Goal: Information Seeking & Learning: Find contact information

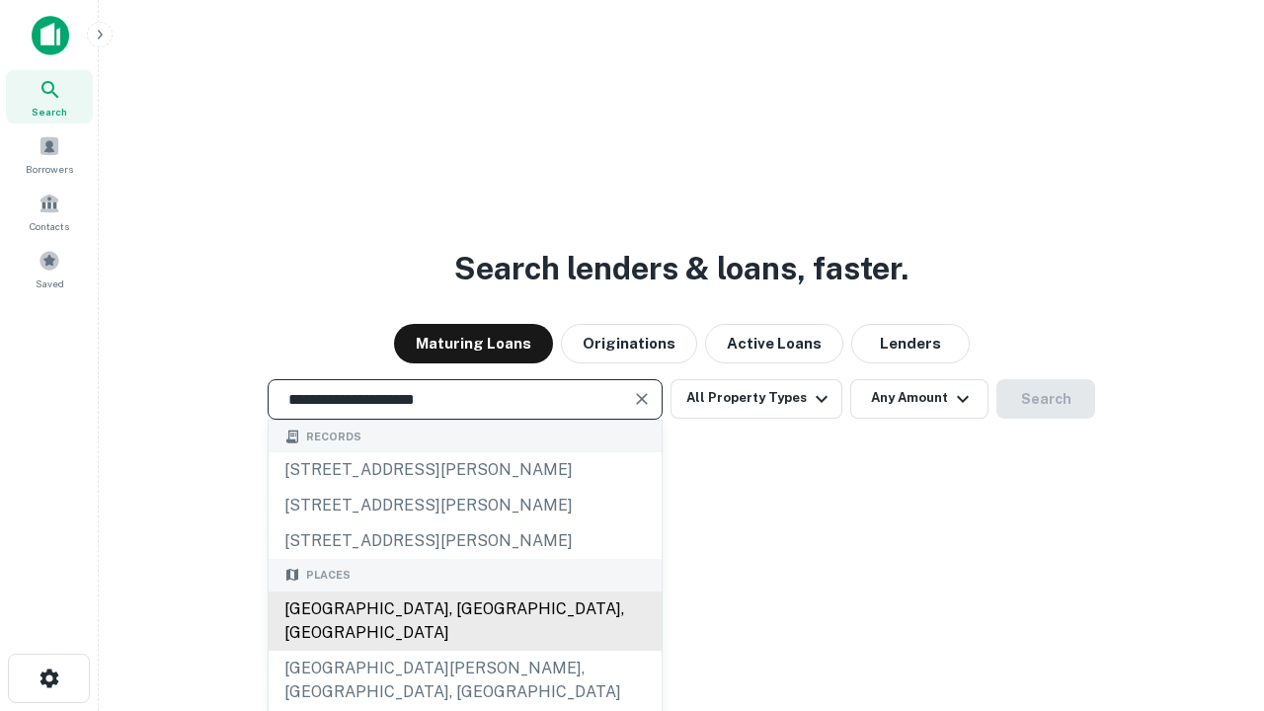
click at [464, 651] on div "[GEOGRAPHIC_DATA], [GEOGRAPHIC_DATA], [GEOGRAPHIC_DATA]" at bounding box center [465, 621] width 393 height 59
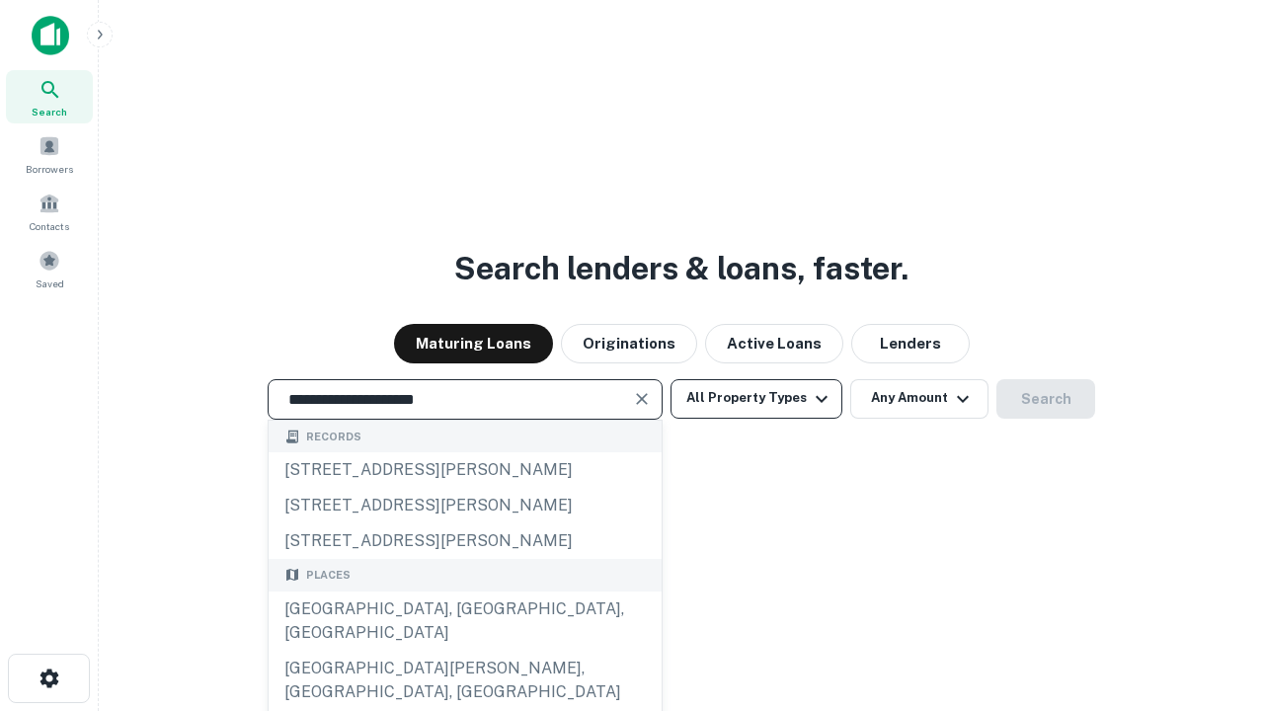
type input "**********"
click at [757, 398] on button "All Property Types" at bounding box center [757, 399] width 172 height 40
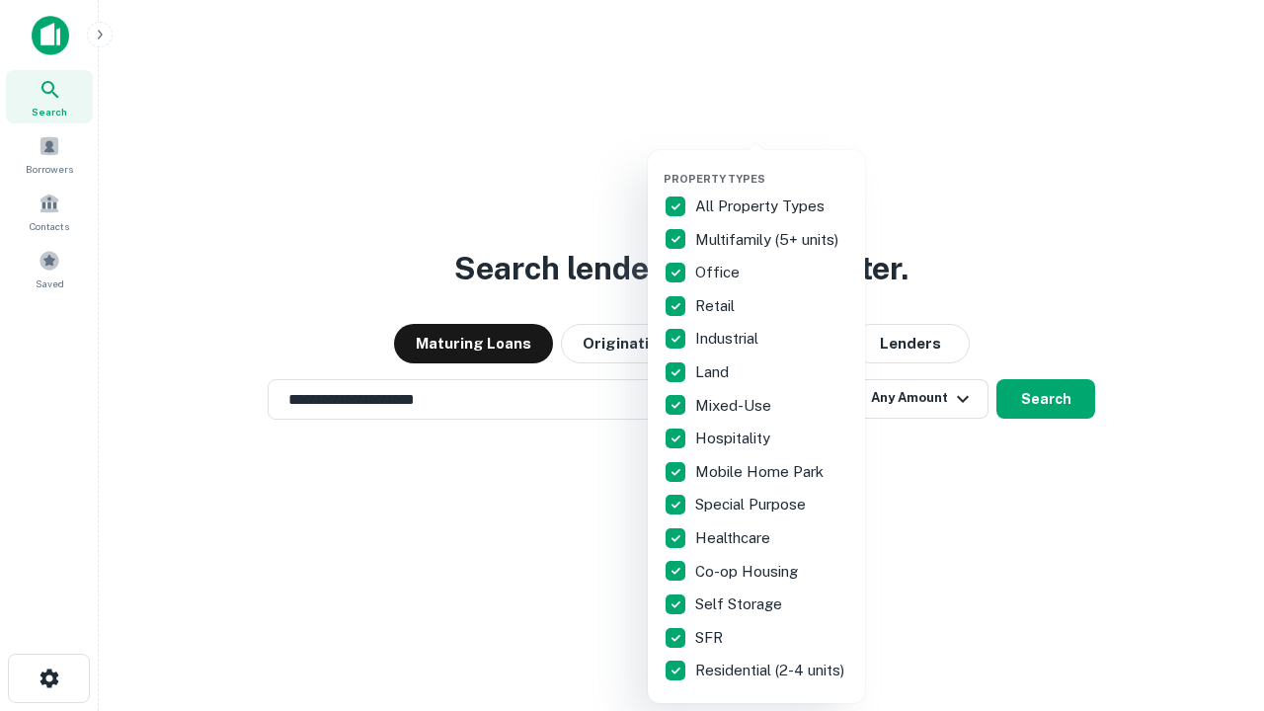
click at [772, 166] on button "button" at bounding box center [772, 166] width 217 height 1
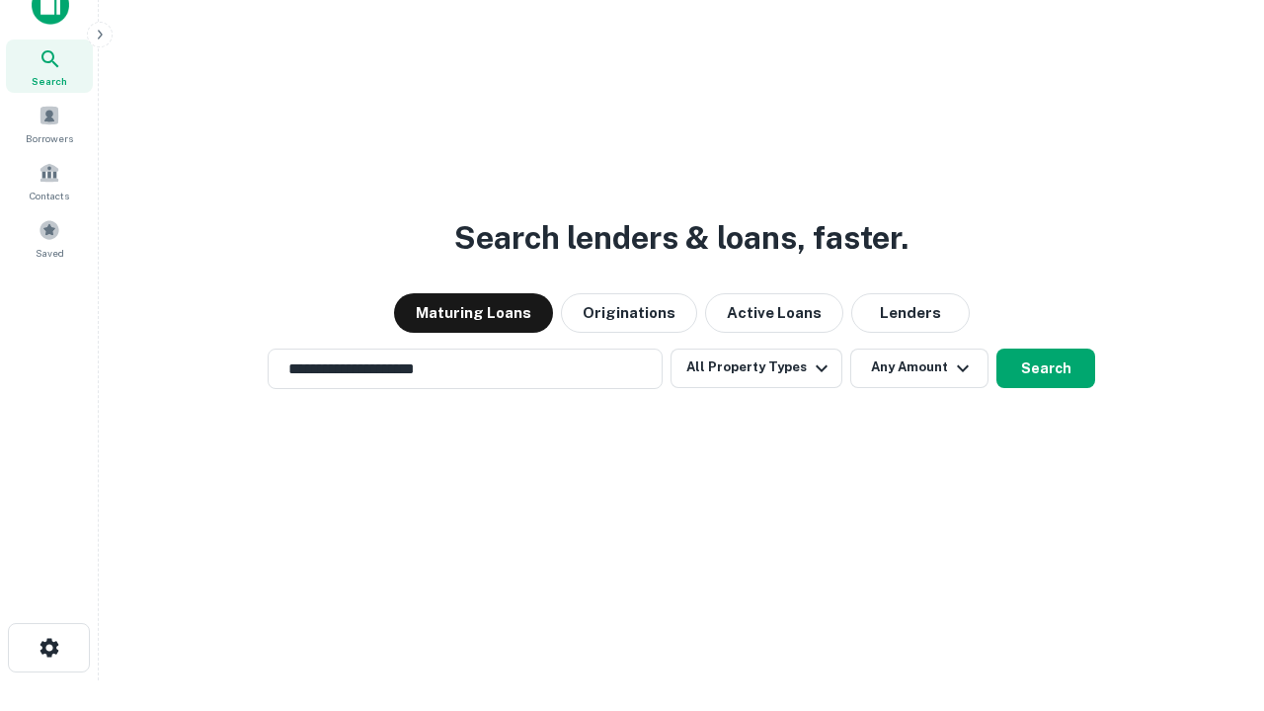
scroll to position [12, 238]
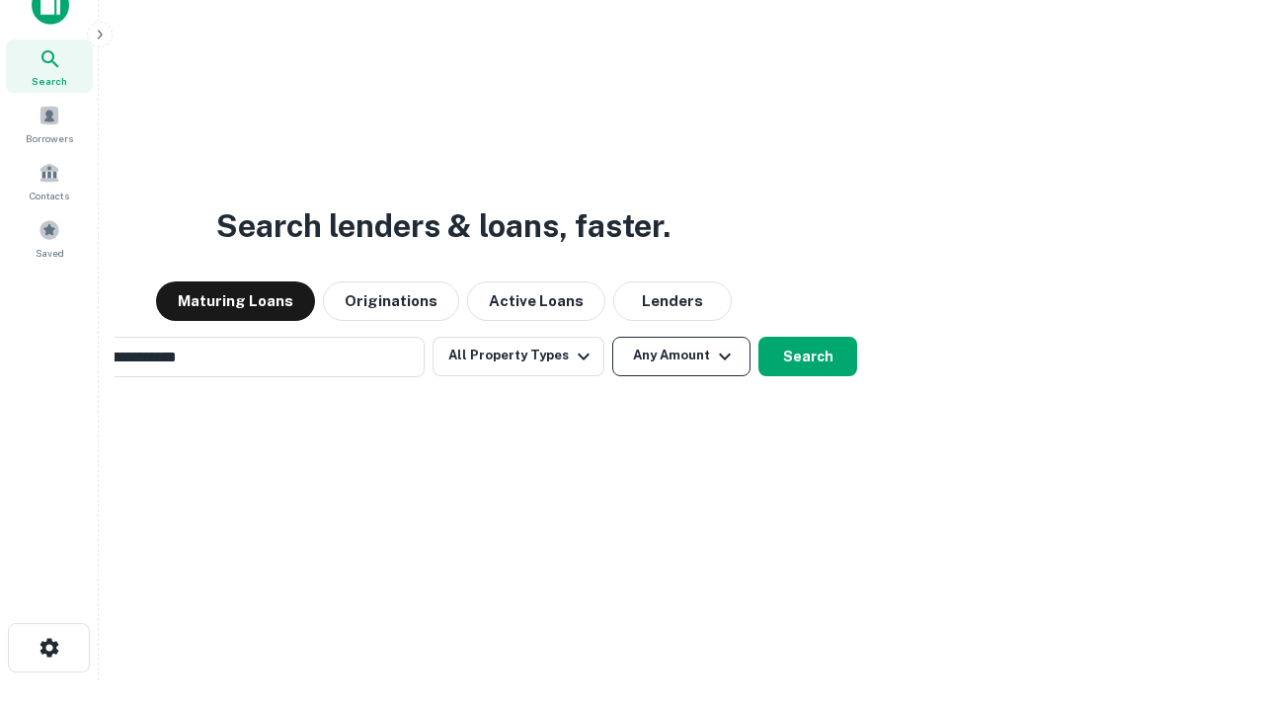
click at [612, 337] on button "Any Amount" at bounding box center [681, 357] width 138 height 40
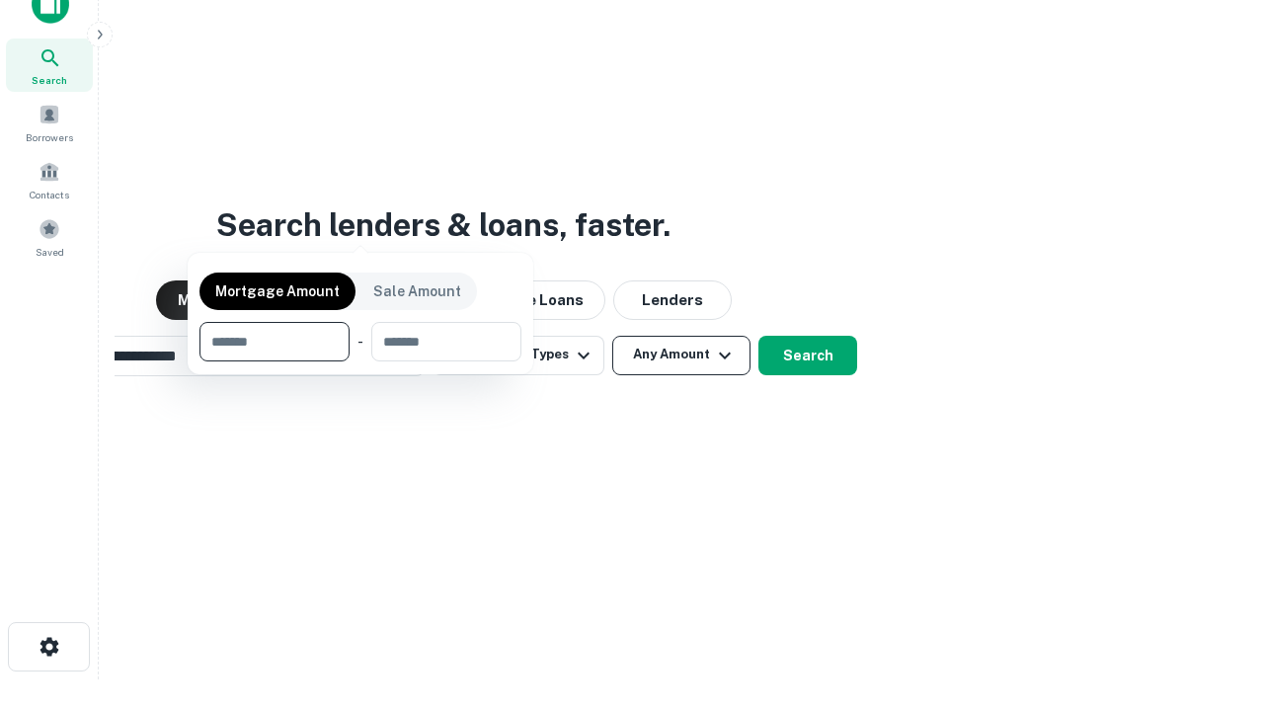
scroll to position [142, 559]
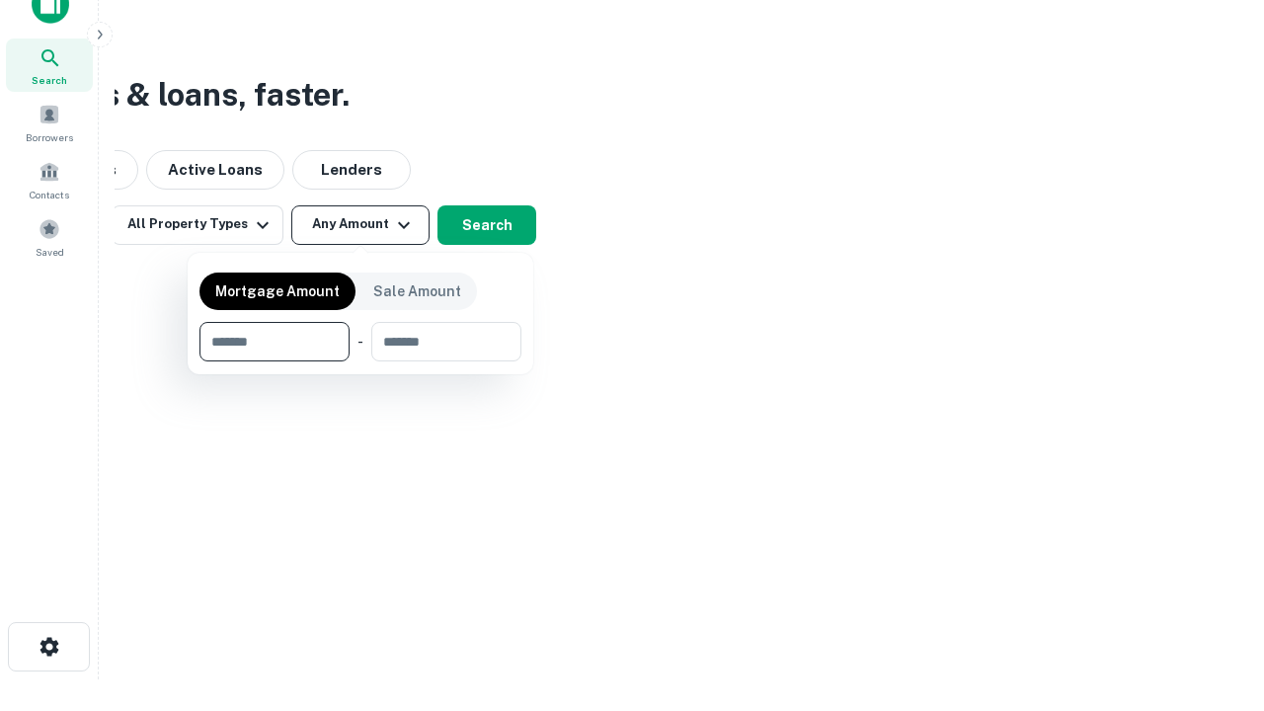
type input "*******"
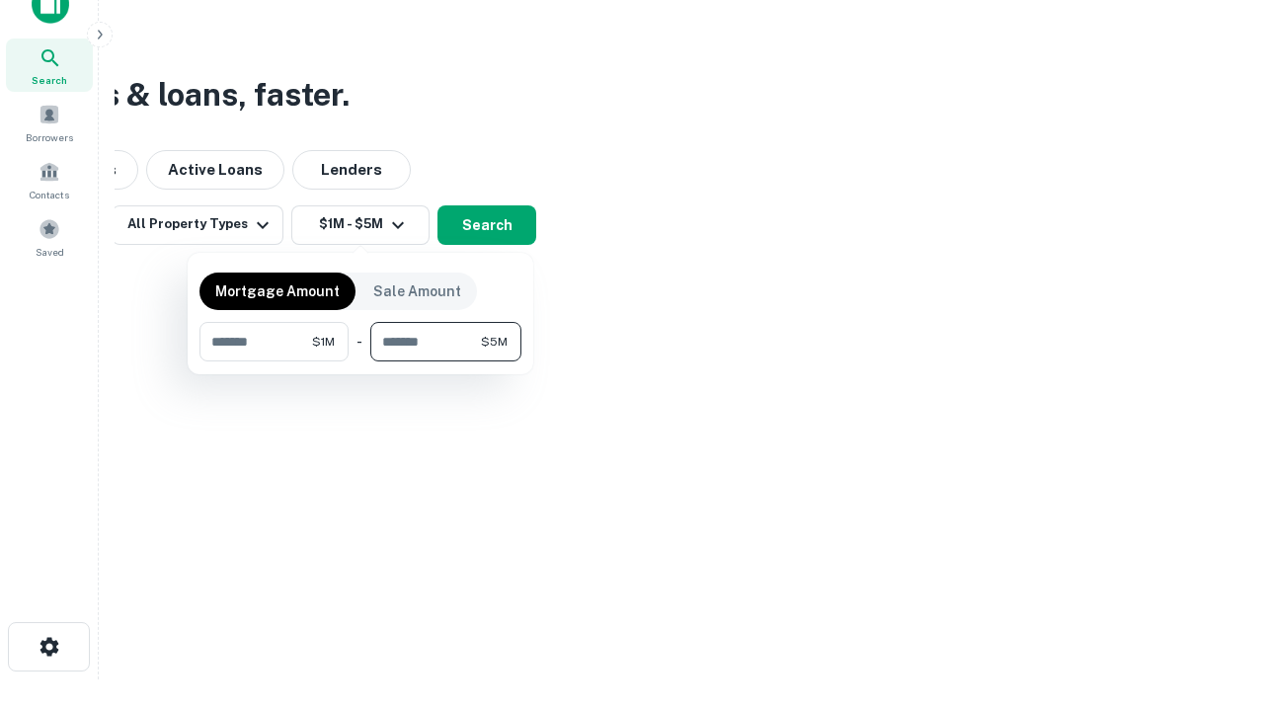
type input "*******"
click at [361, 362] on button "button" at bounding box center [361, 362] width 322 height 1
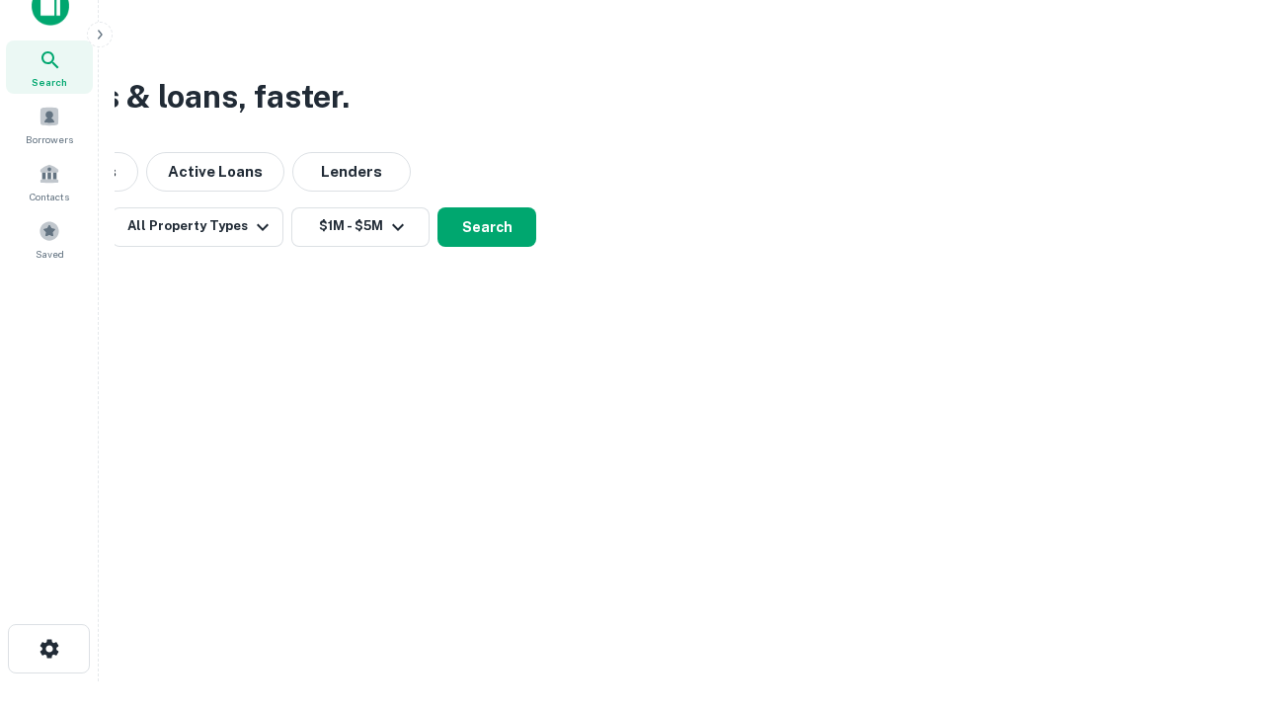
scroll to position [12, 365]
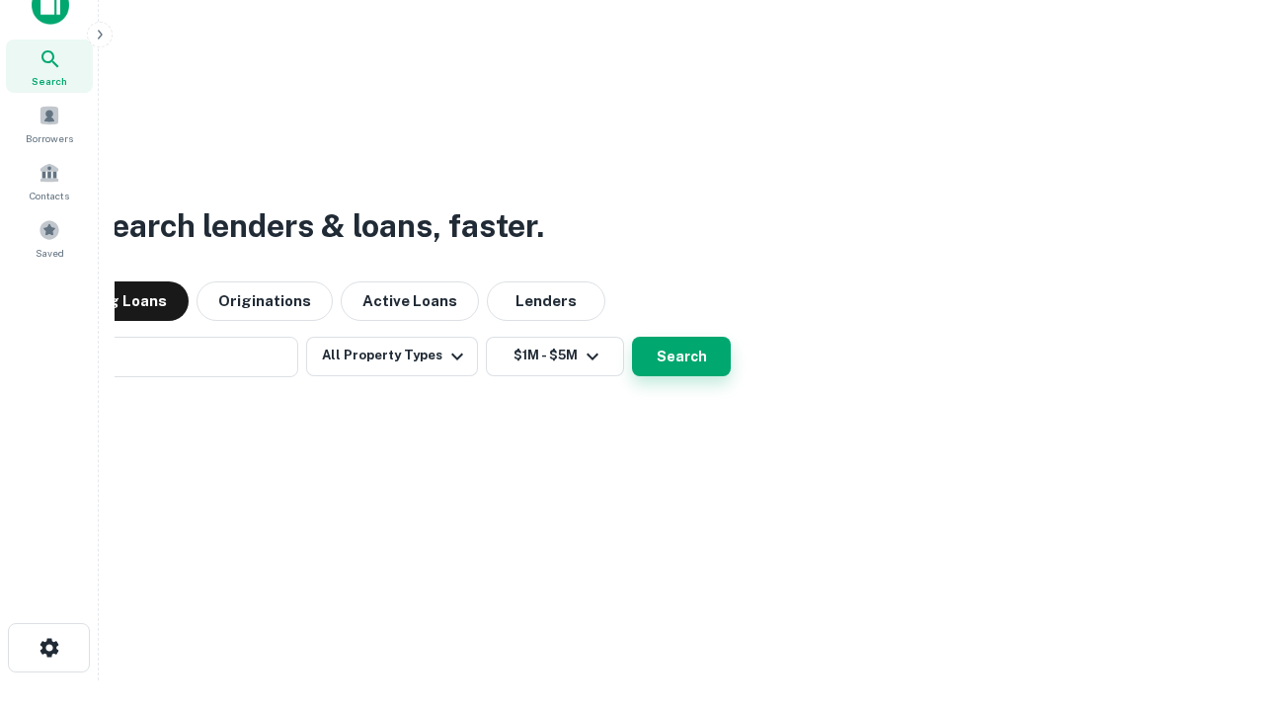
click at [632, 337] on button "Search" at bounding box center [681, 357] width 99 height 40
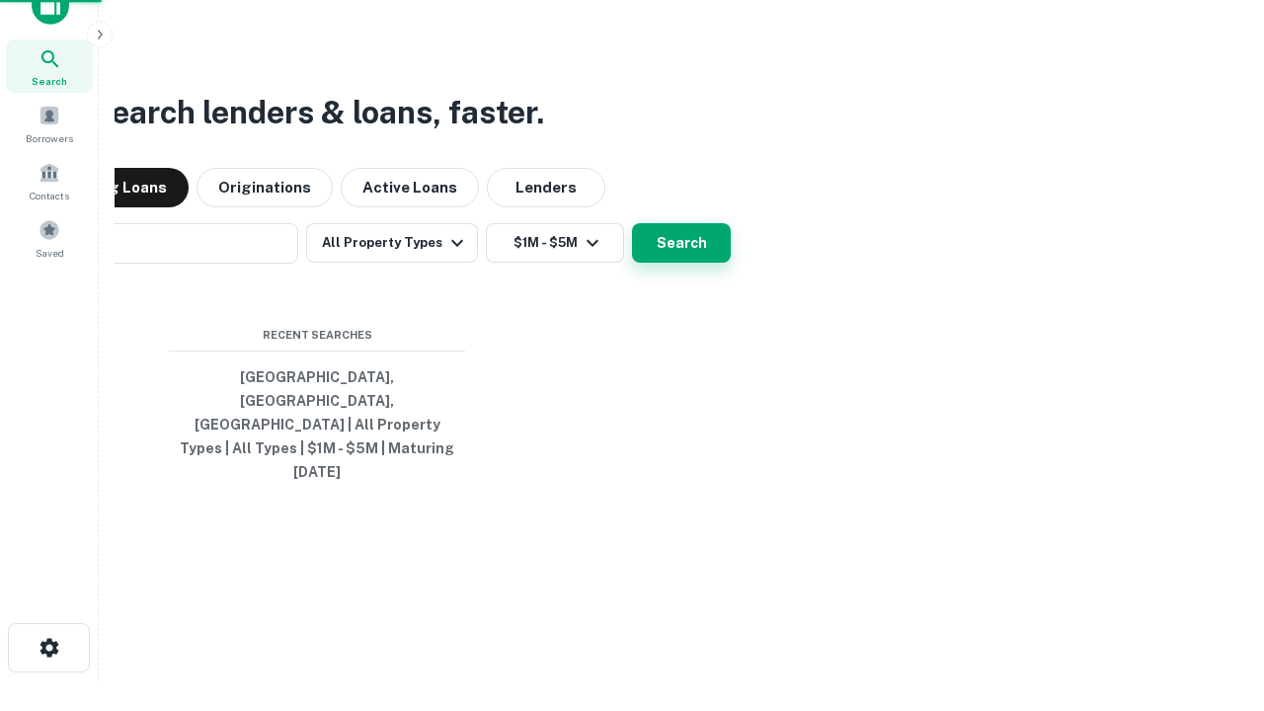
scroll to position [52, 559]
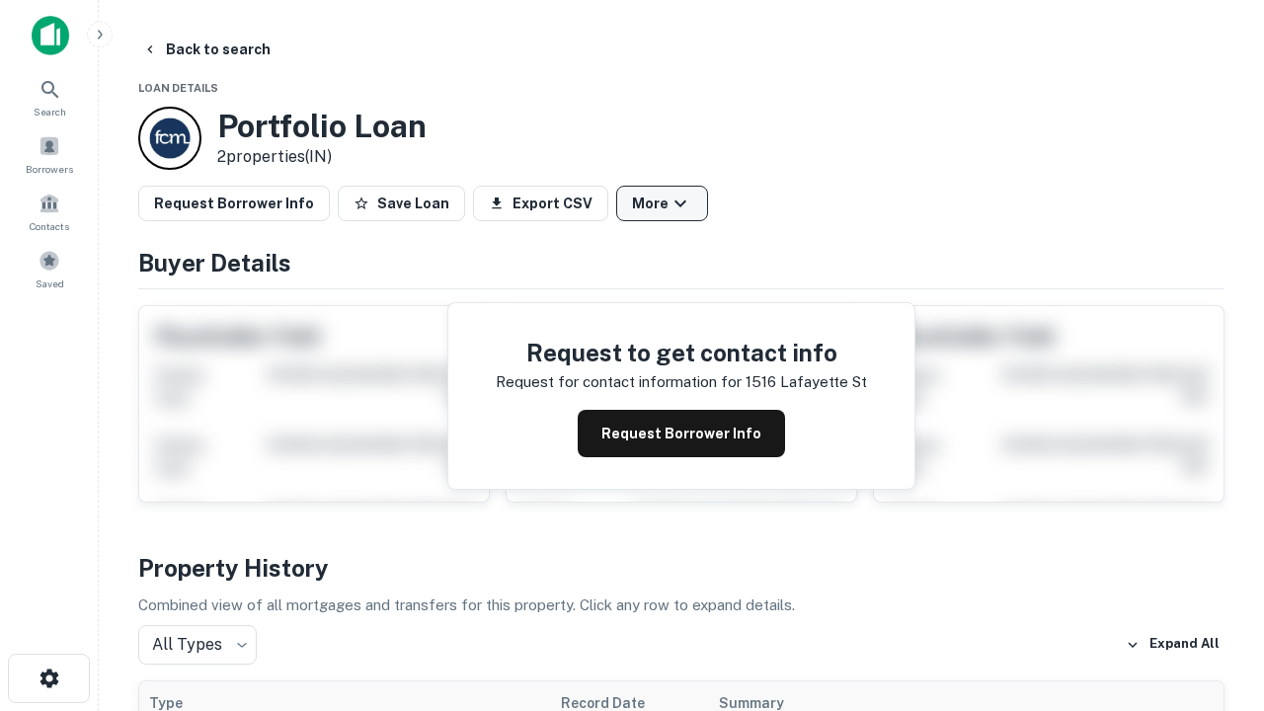
click at [662, 203] on button "More" at bounding box center [662, 204] width 92 height 36
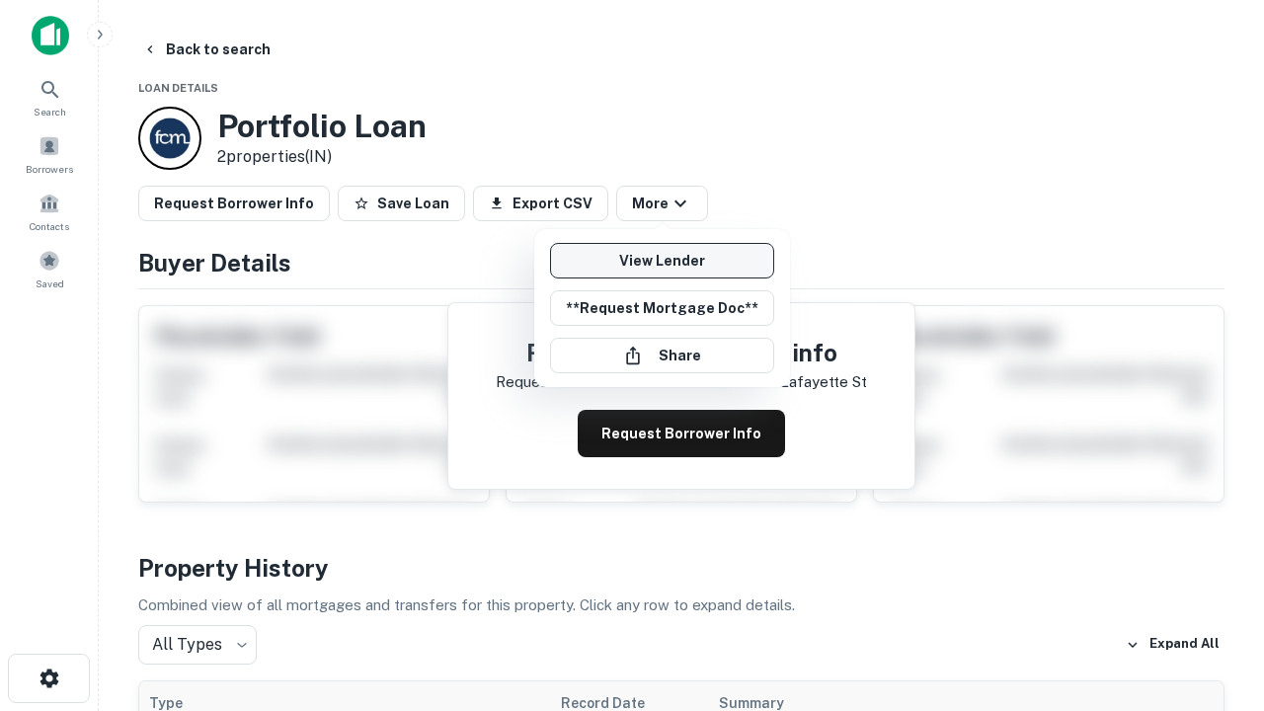
click at [662, 261] on link "View Lender" at bounding box center [662, 261] width 224 height 36
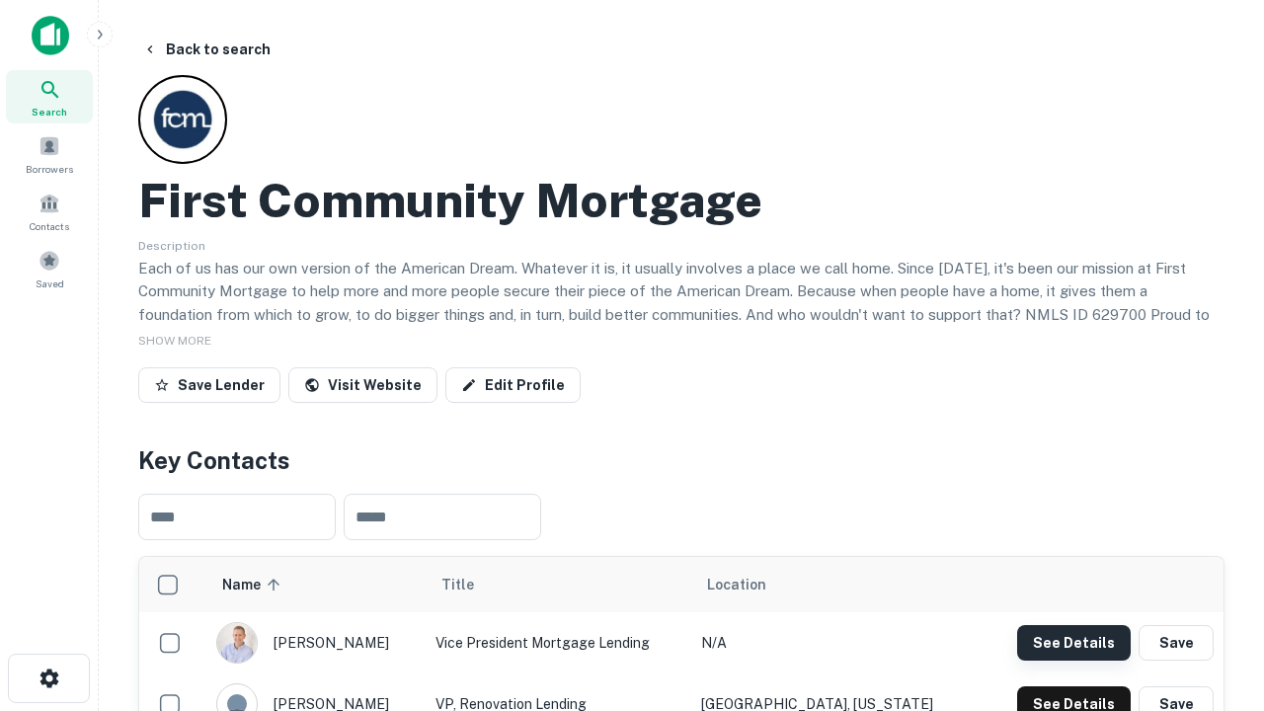
click at [1074, 642] on button "See Details" at bounding box center [1074, 643] width 114 height 36
click at [48, 679] on icon "button" at bounding box center [50, 679] width 24 height 24
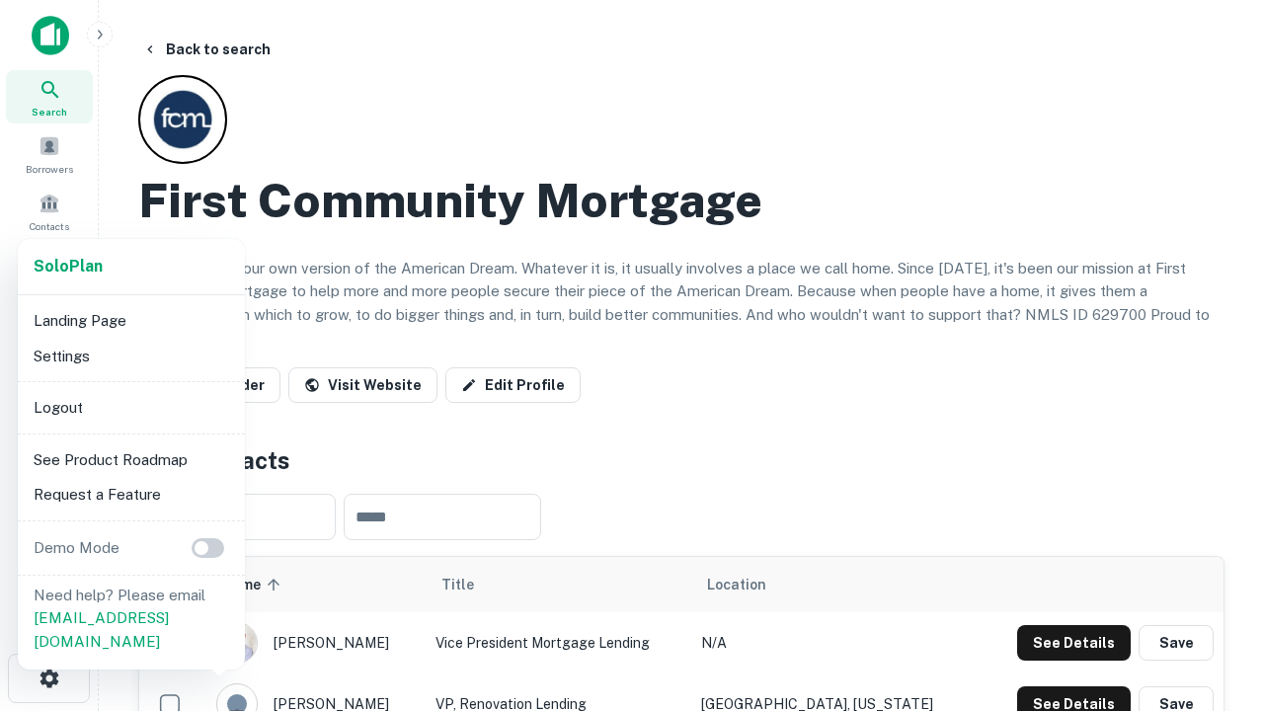
click at [130, 407] on li "Logout" at bounding box center [131, 408] width 211 height 36
